Goal: Check status: Check status

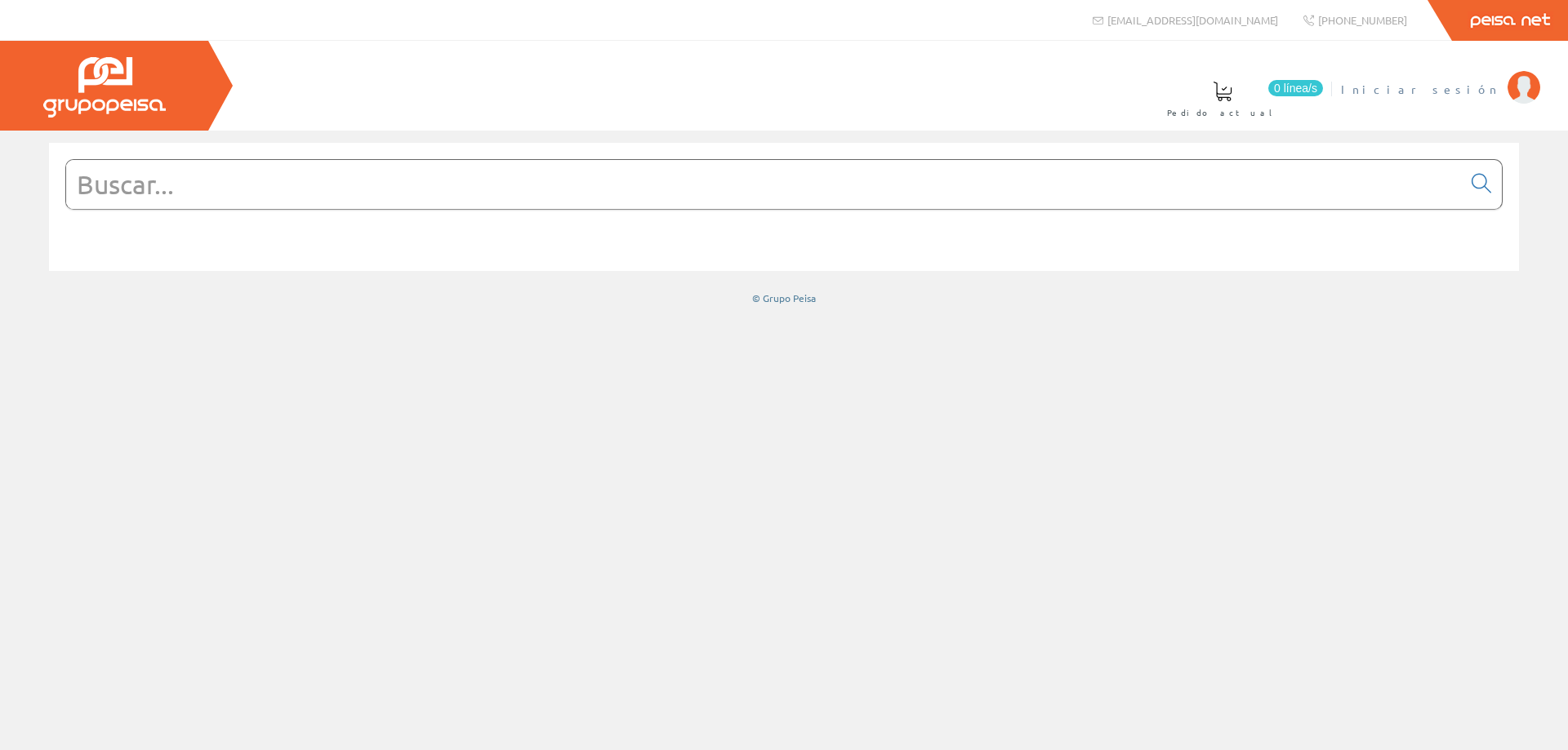
click at [1475, 87] on span "Iniciar sesión" at bounding box center [1420, 89] width 158 height 17
click at [808, 98] on span at bounding box center [799, 92] width 20 height 20
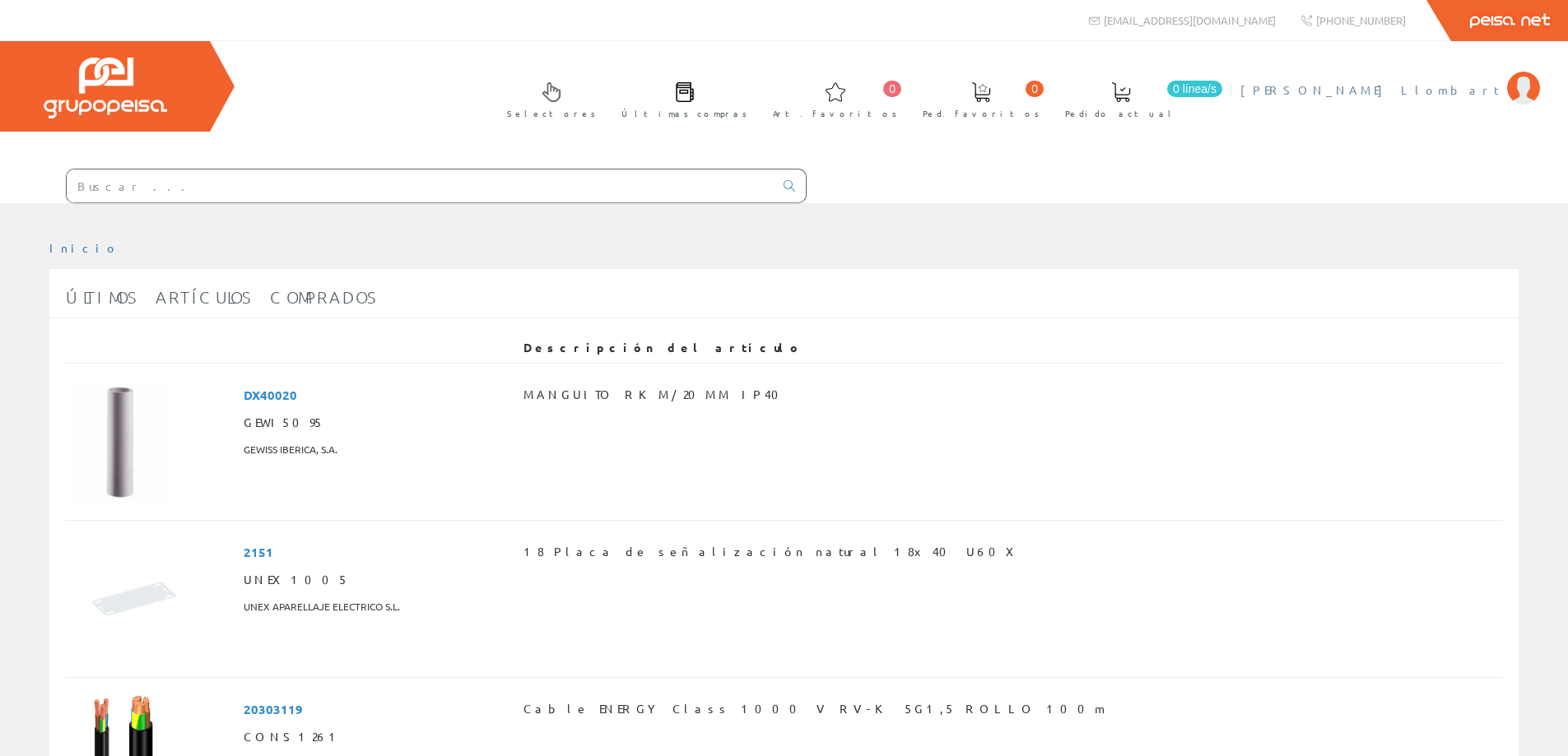
click at [1431, 87] on span "[PERSON_NAME] Llombart" at bounding box center [1369, 90] width 259 height 17
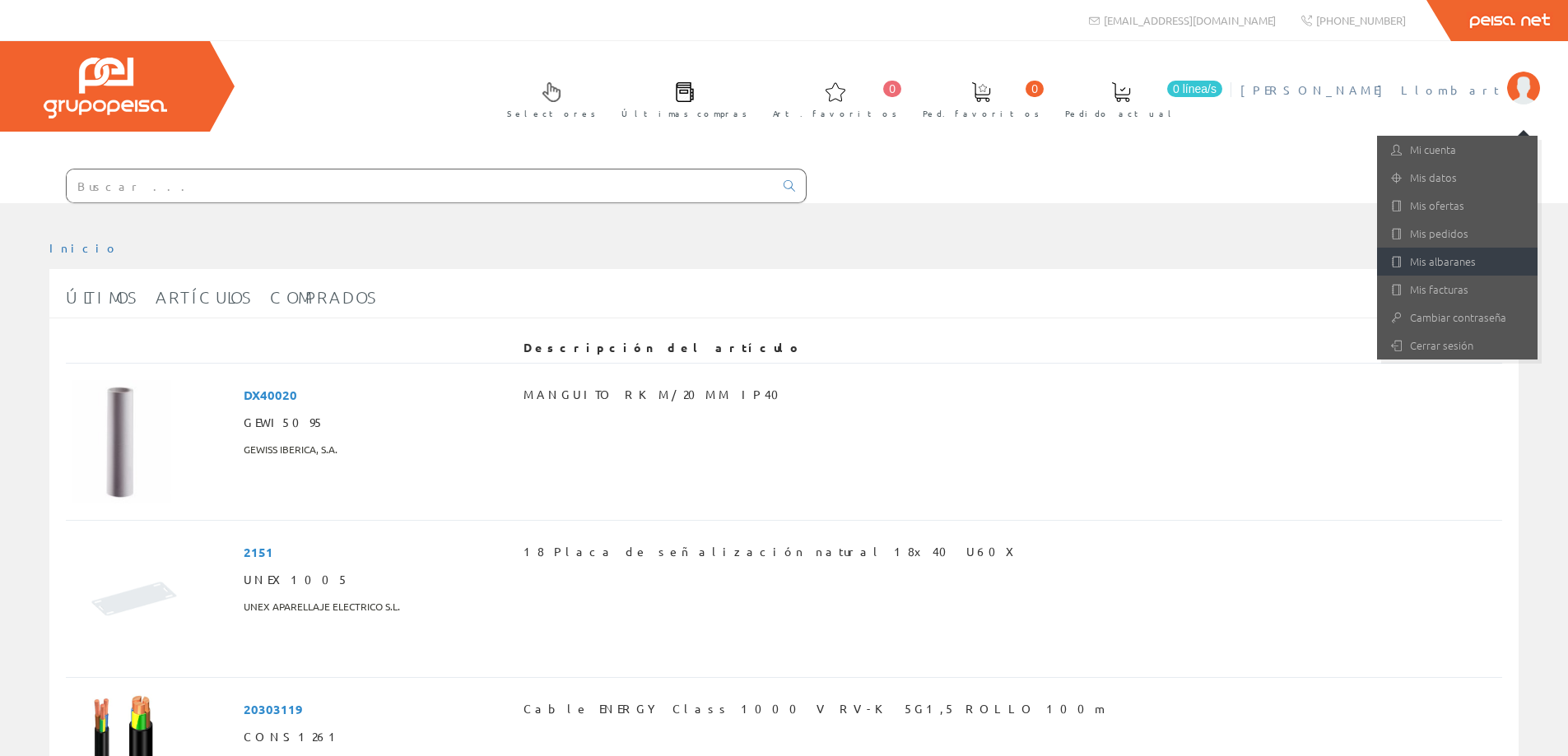
click at [1475, 267] on link "Mis albaranes" at bounding box center [1457, 262] width 160 height 28
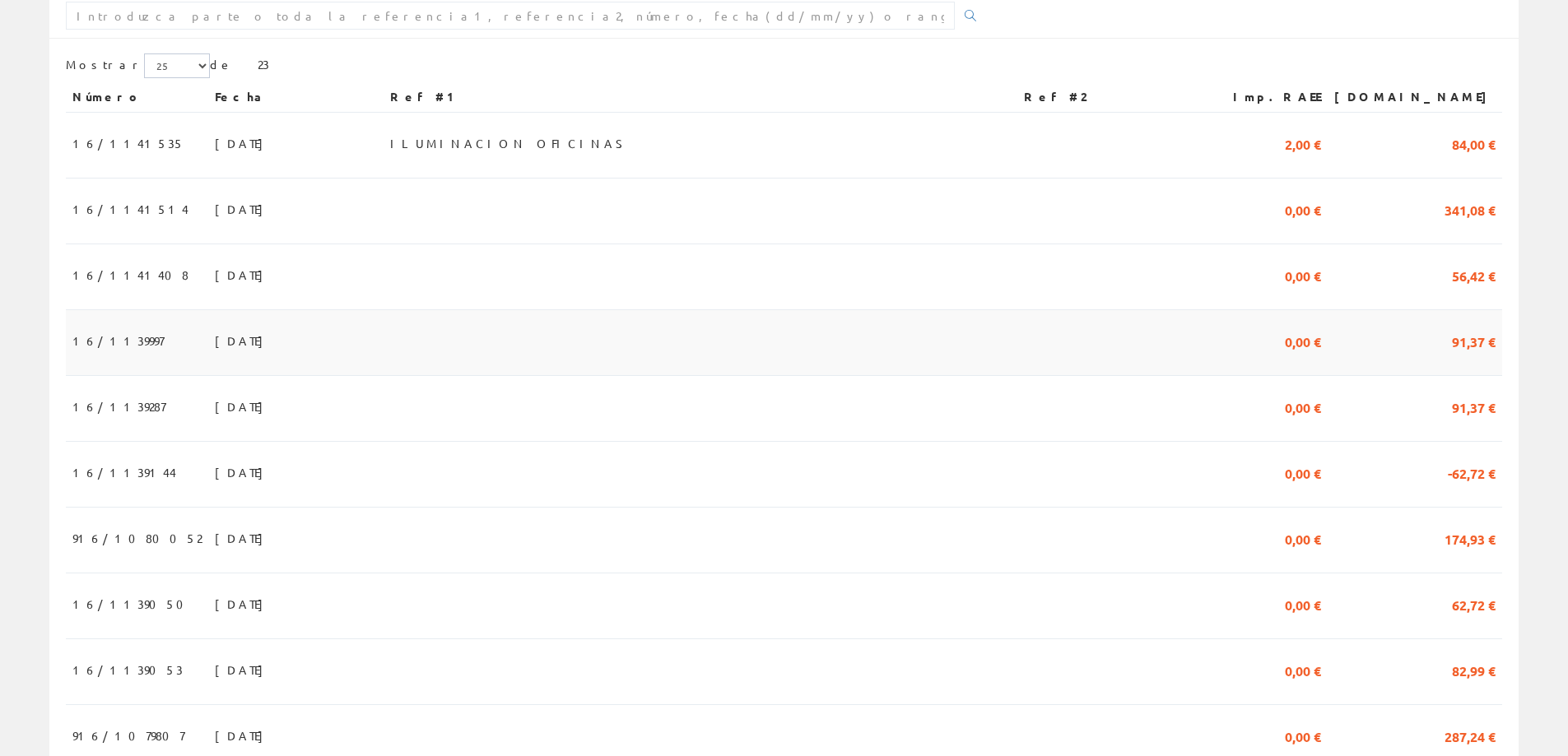
scroll to position [330, 0]
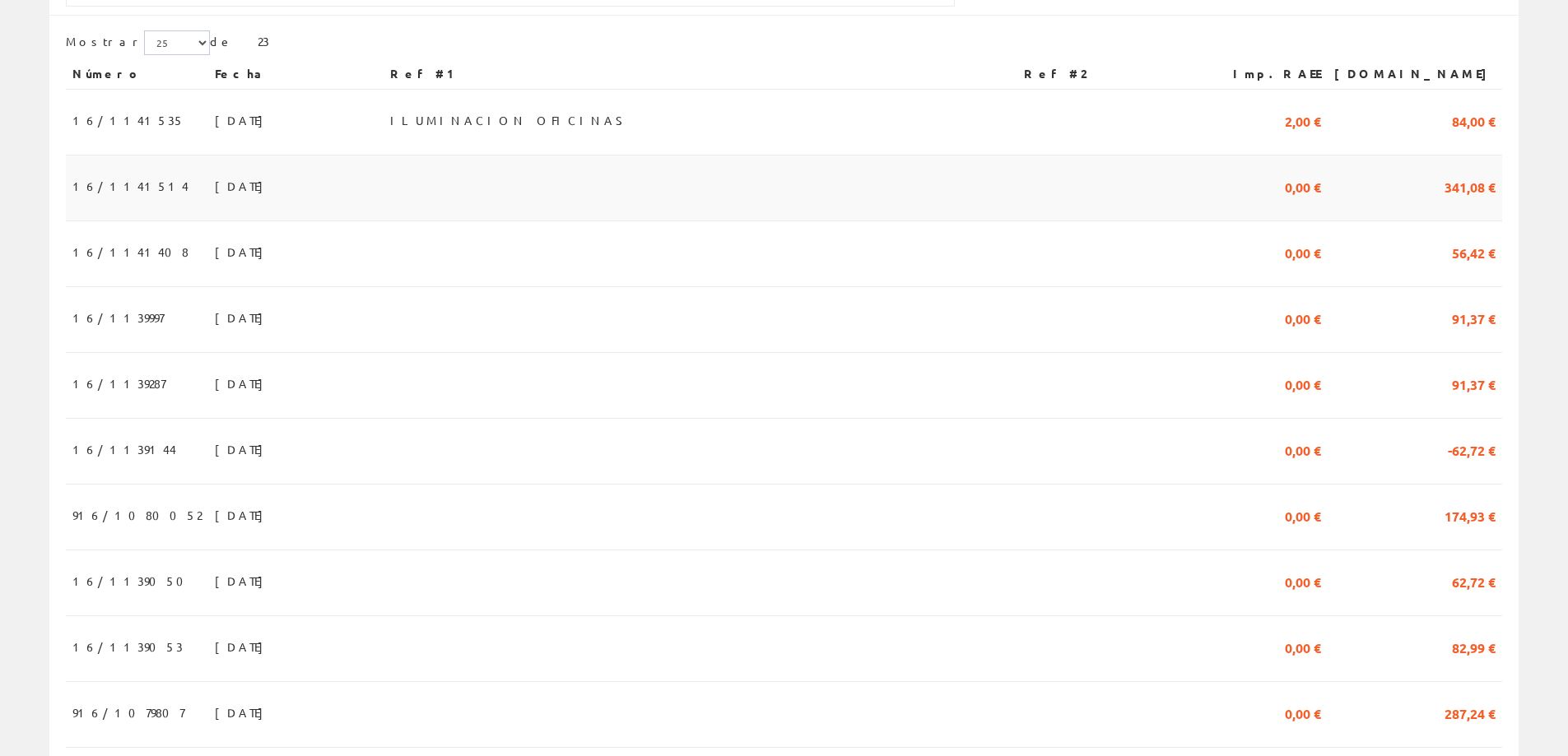
click at [118, 192] on span "16/1141514" at bounding box center [130, 186] width 116 height 28
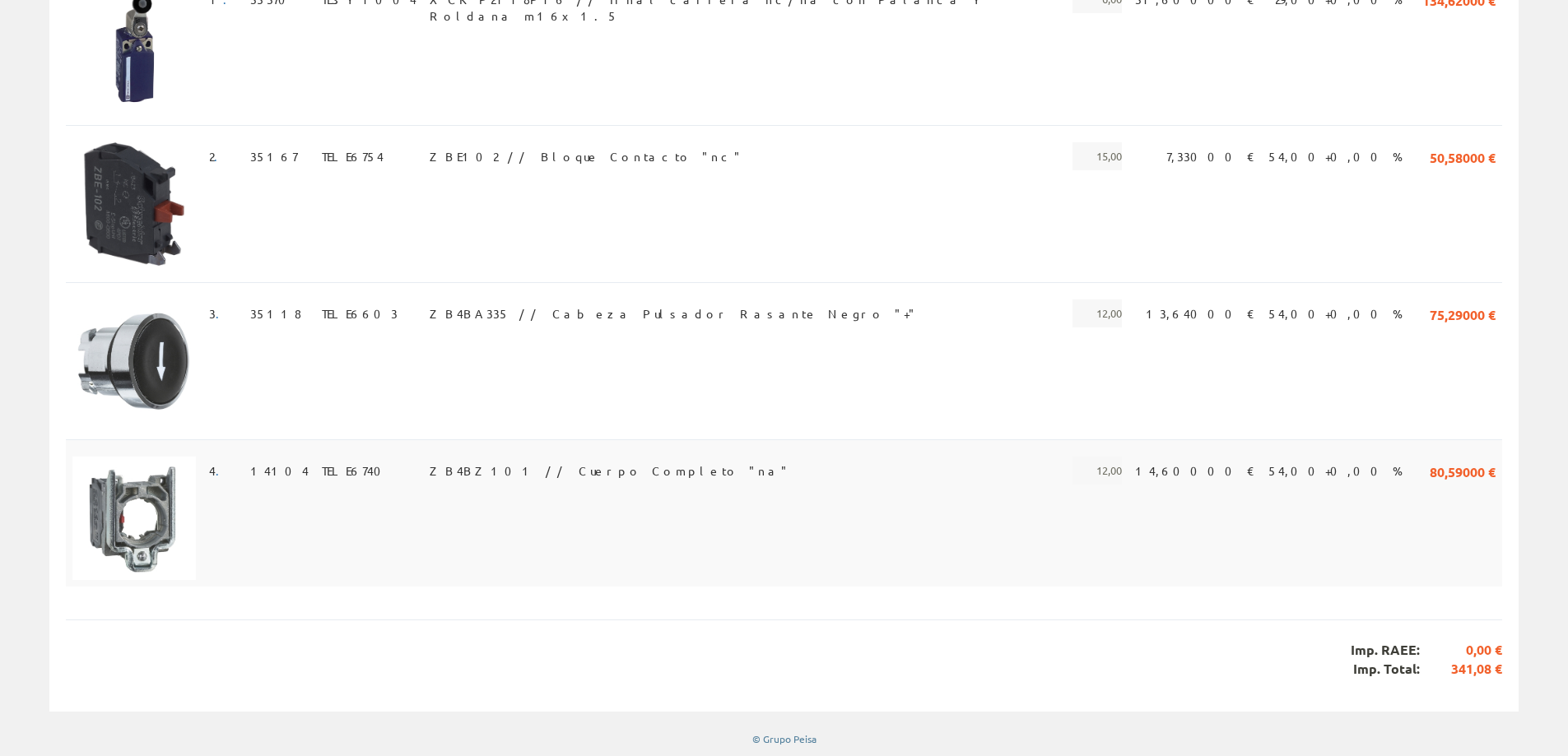
scroll to position [198, 0]
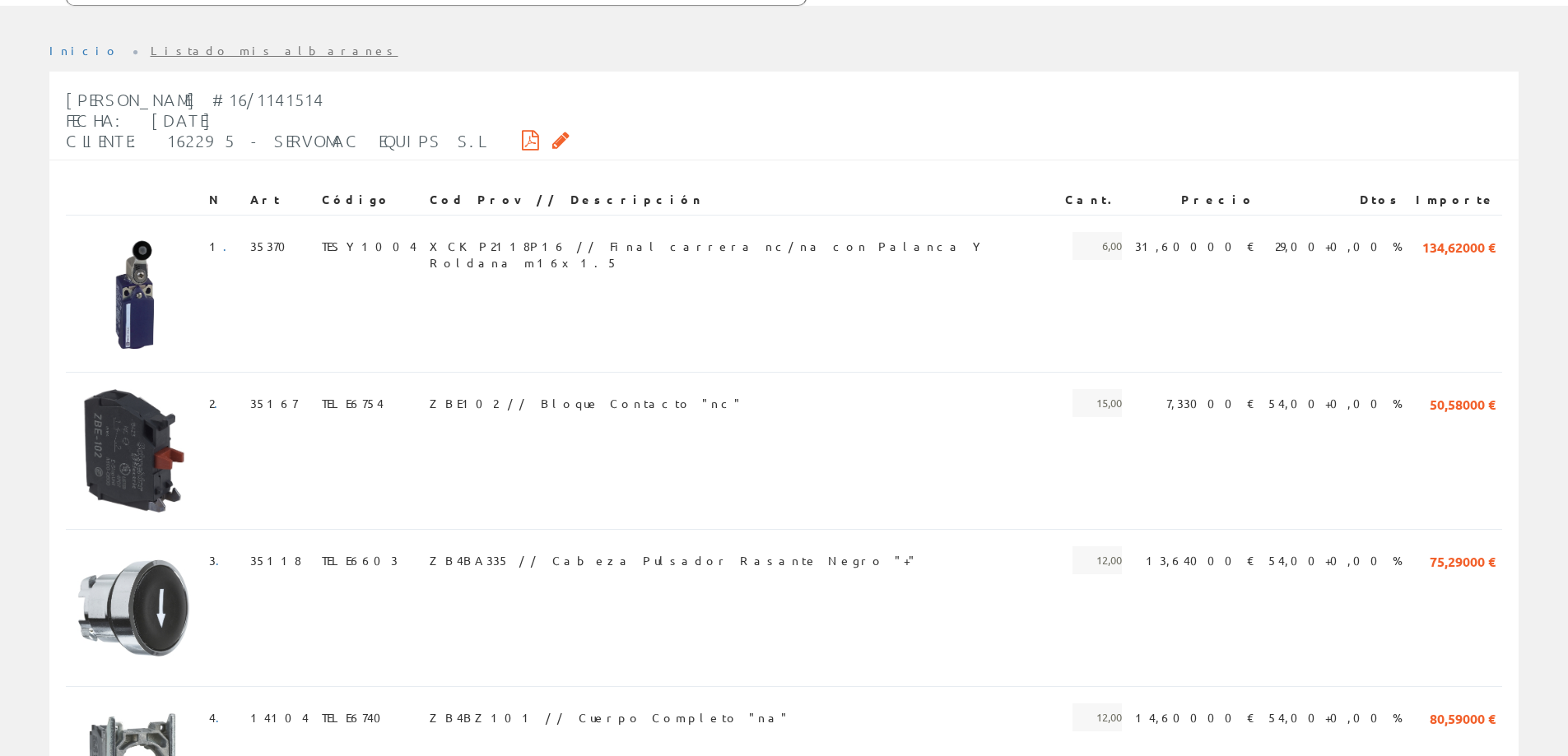
click at [154, 53] on link "Listado mis albaranes" at bounding box center [274, 50] width 248 height 15
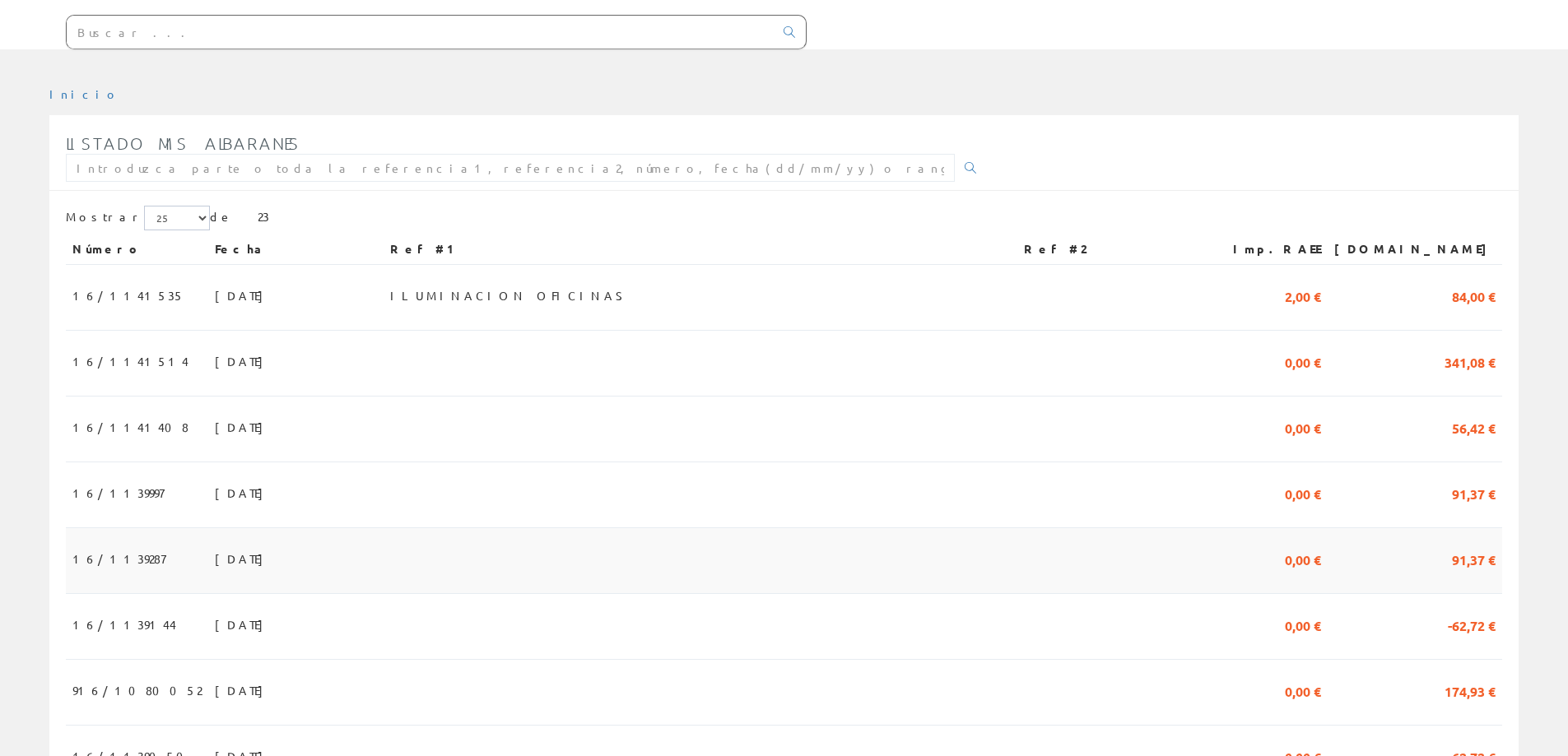
scroll to position [164, 0]
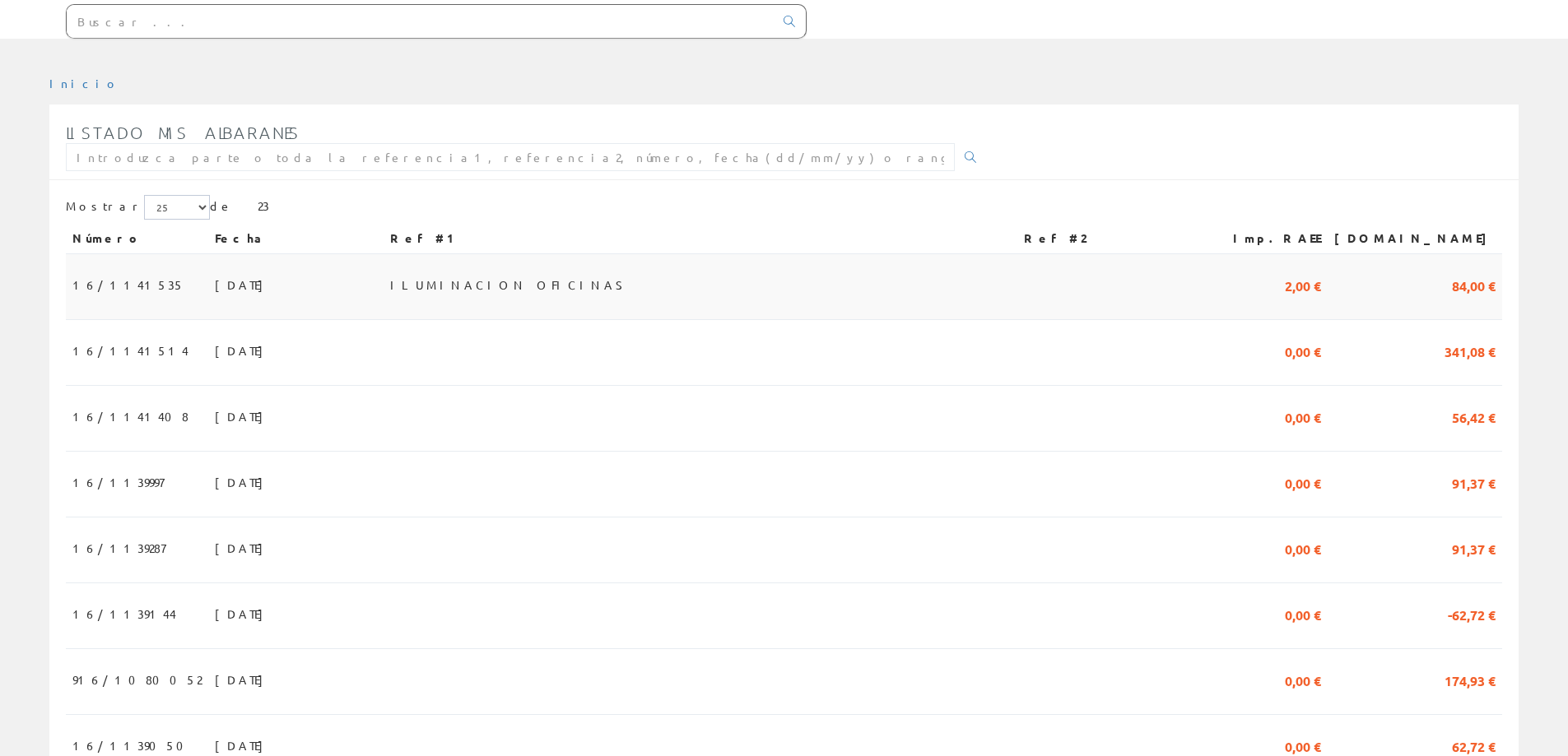
click at [709, 283] on td "ILUMINACION OFICINAS" at bounding box center [700, 287] width 633 height 66
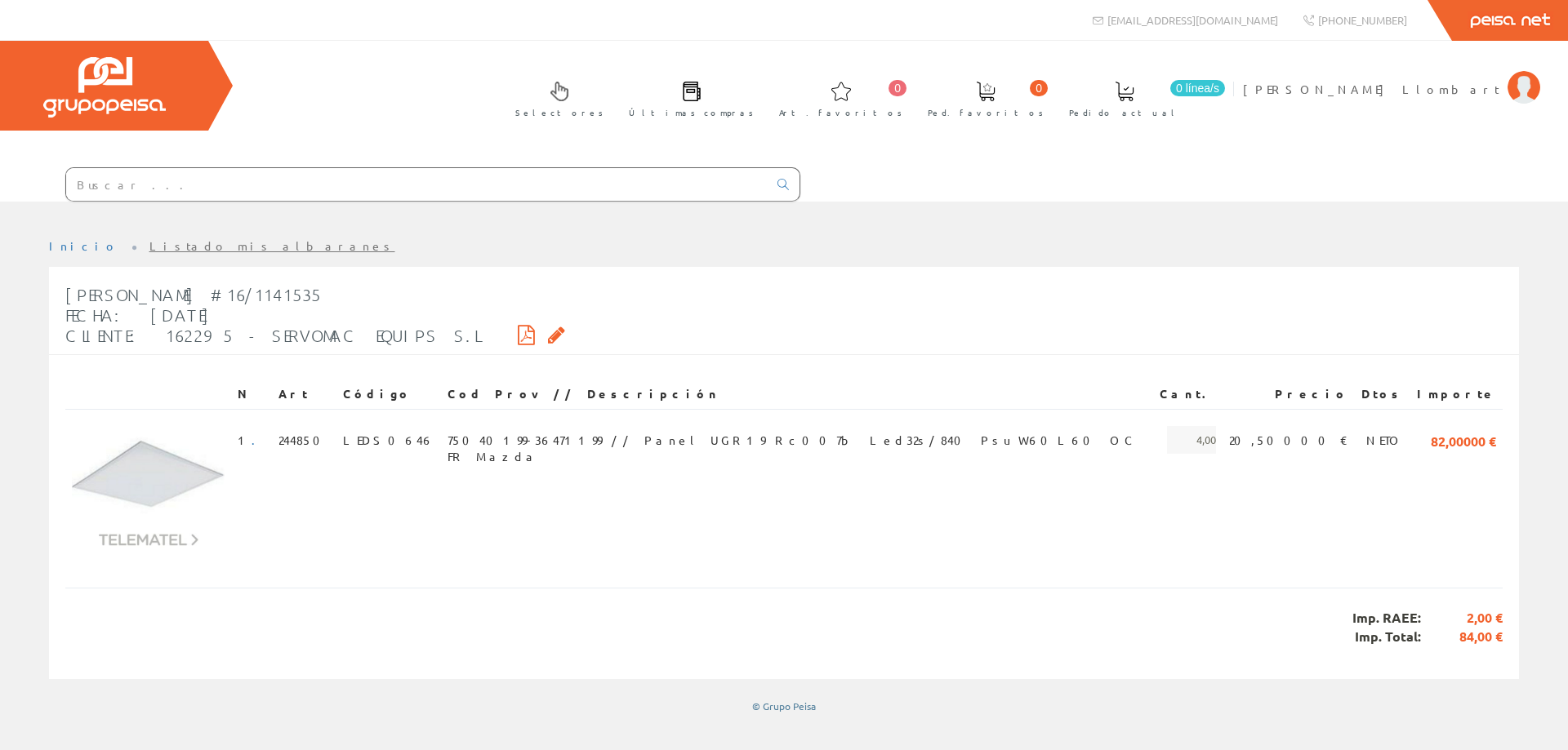
click at [517, 329] on icon at bounding box center [526, 334] width 17 height 12
click at [1469, 87] on span "[PERSON_NAME]" at bounding box center [1371, 89] width 257 height 17
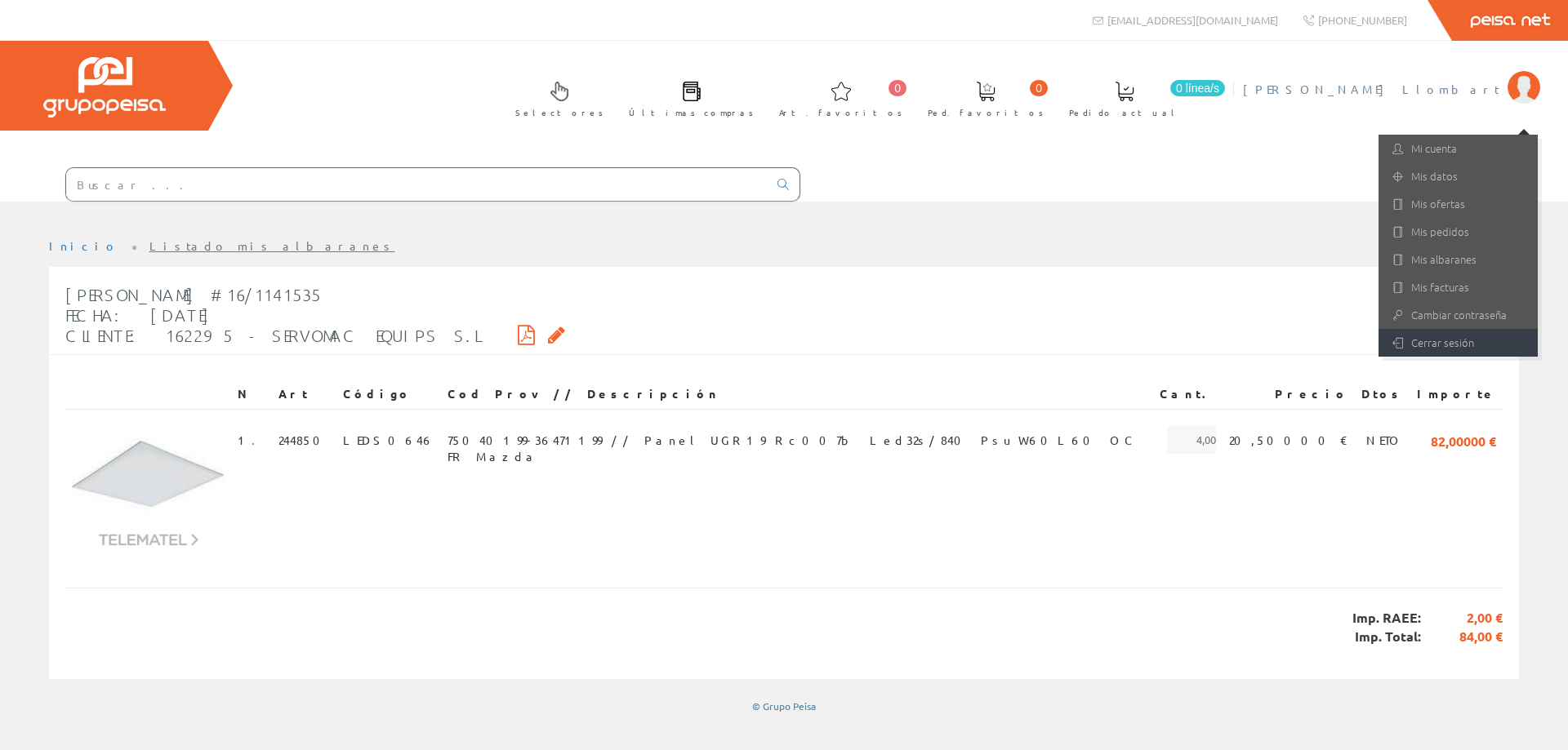
click at [1450, 339] on link "Cerrar sesión" at bounding box center [1458, 343] width 159 height 28
